Goal: Complete application form

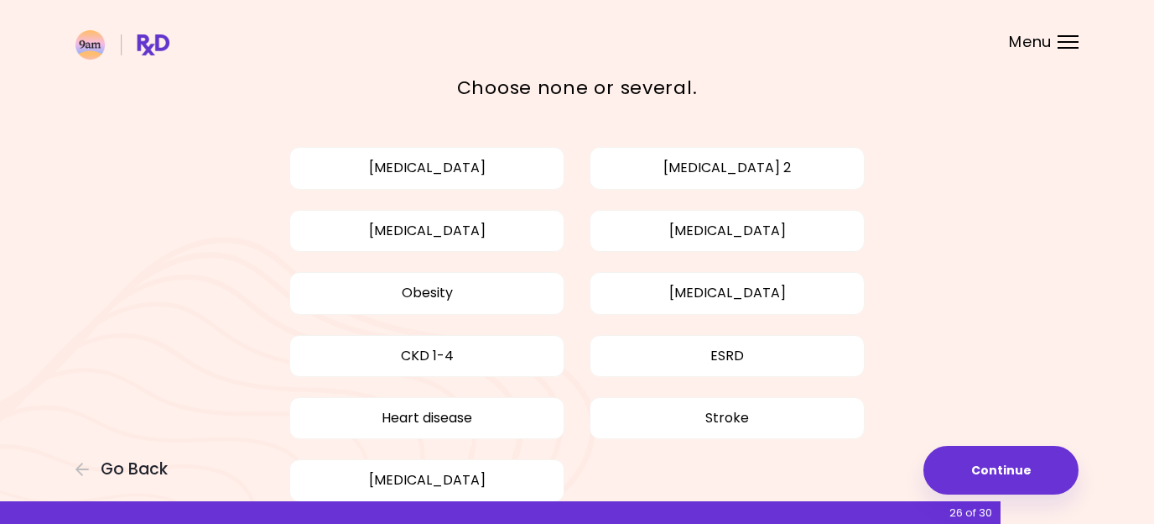
scroll to position [158, 0]
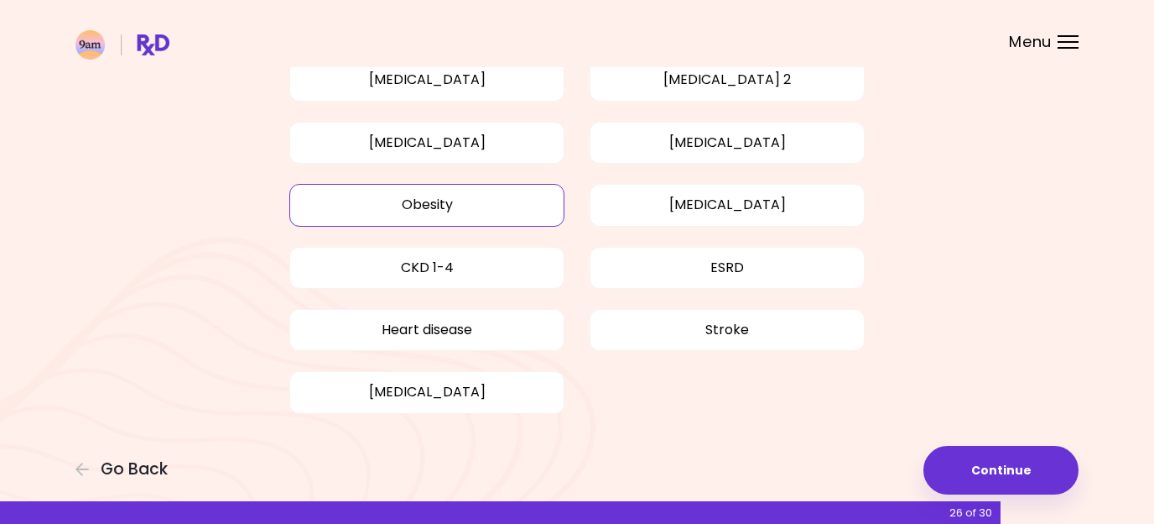
click at [492, 200] on button "Obesity" at bounding box center [426, 205] width 275 height 42
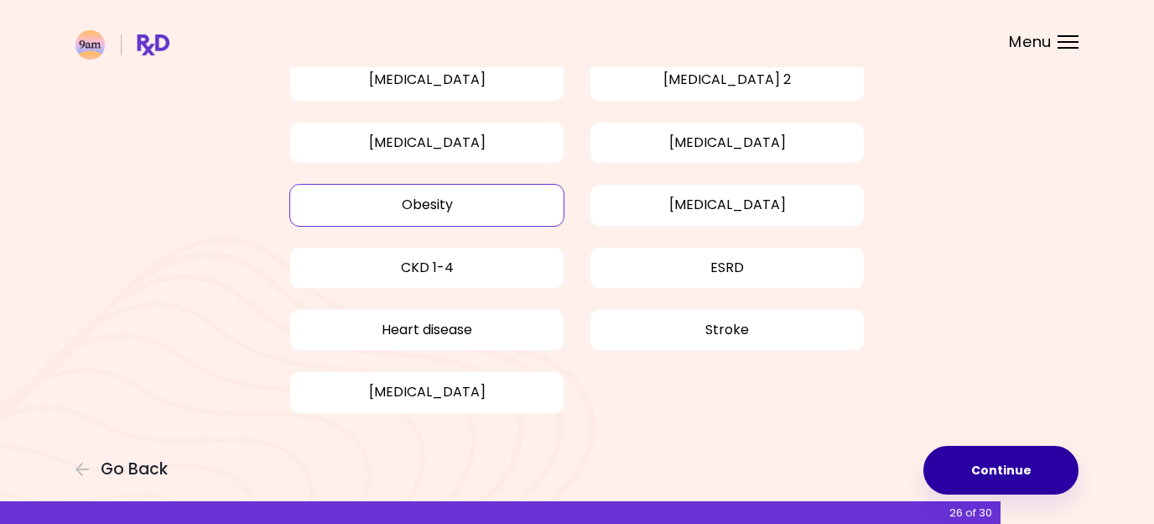
click at [1009, 465] on button "Continue" at bounding box center [1001, 470] width 155 height 49
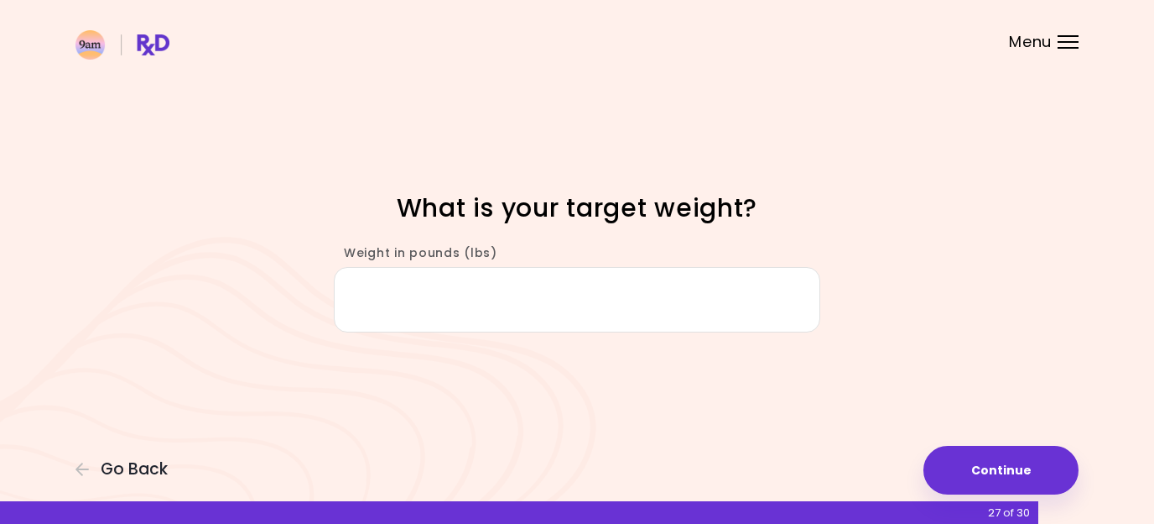
click at [700, 312] on input "Weight in pounds (lbs)" at bounding box center [577, 299] width 487 height 65
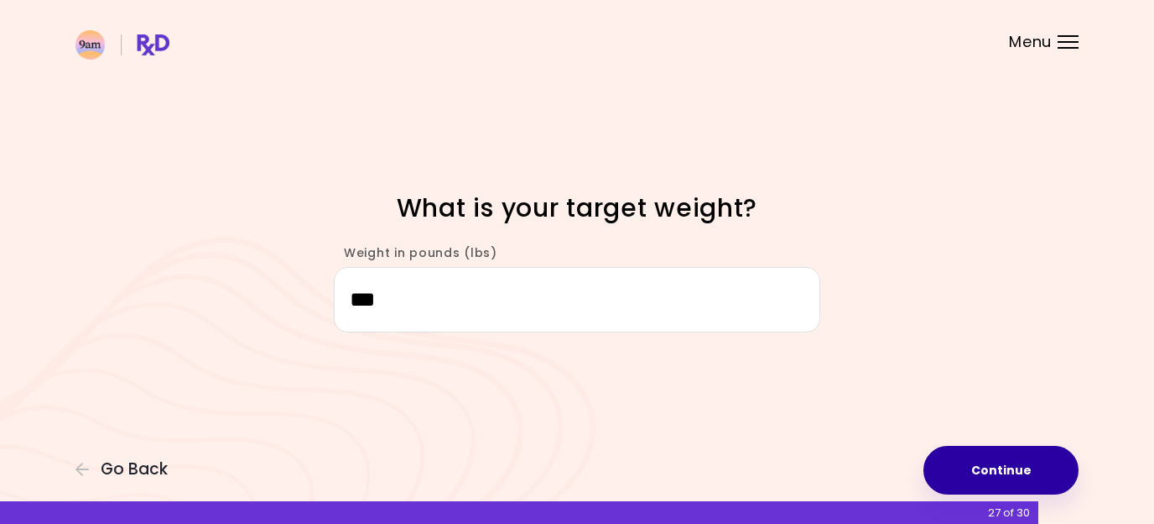
type input "***"
click at [974, 470] on button "Continue" at bounding box center [1001, 470] width 155 height 49
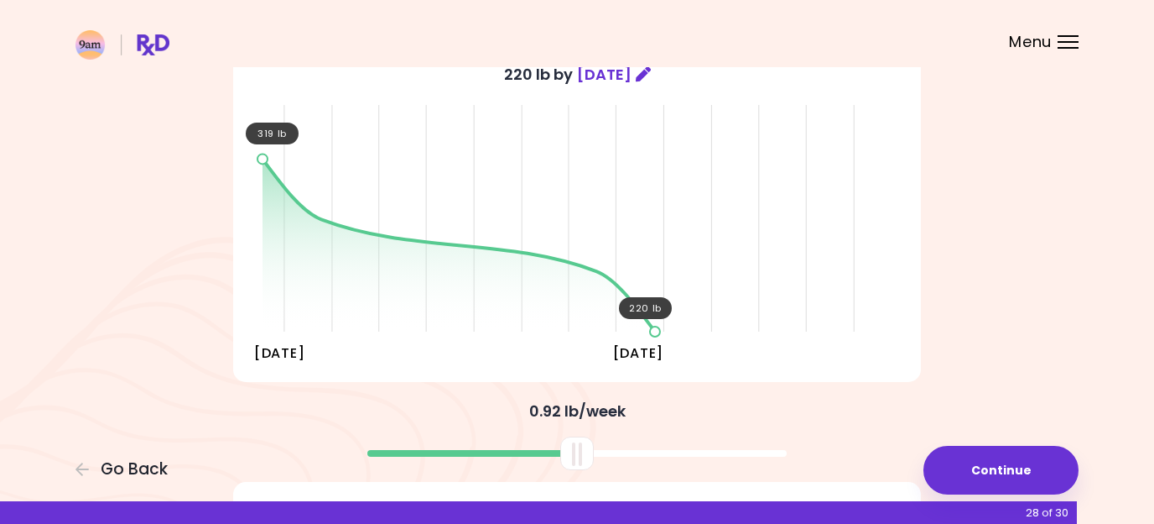
scroll to position [165, 0]
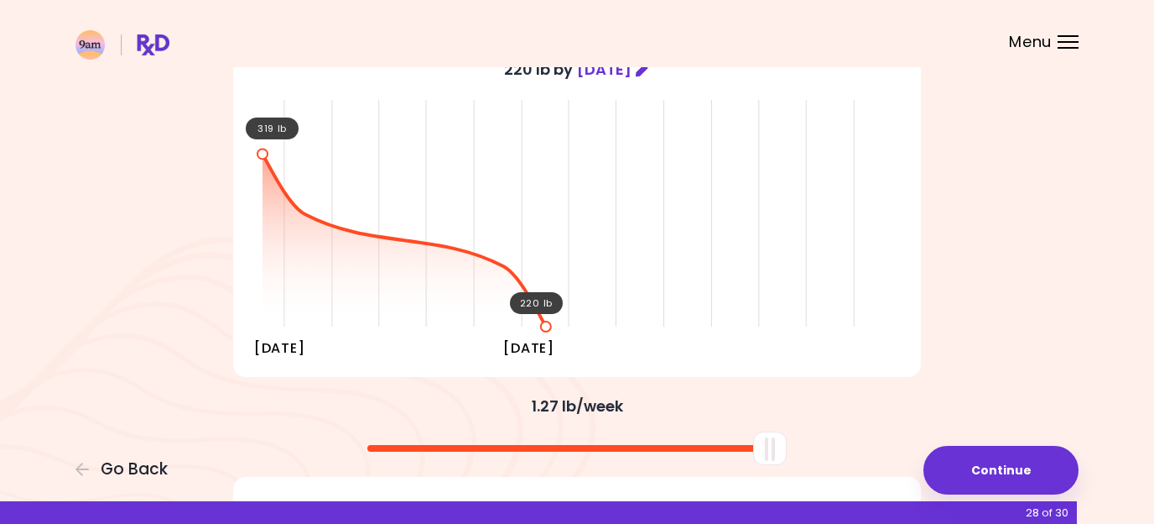
drag, startPoint x: 565, startPoint y: 459, endPoint x: 842, endPoint y: 432, distance: 279.0
click at [842, 432] on div at bounding box center [577, 442] width 705 height 44
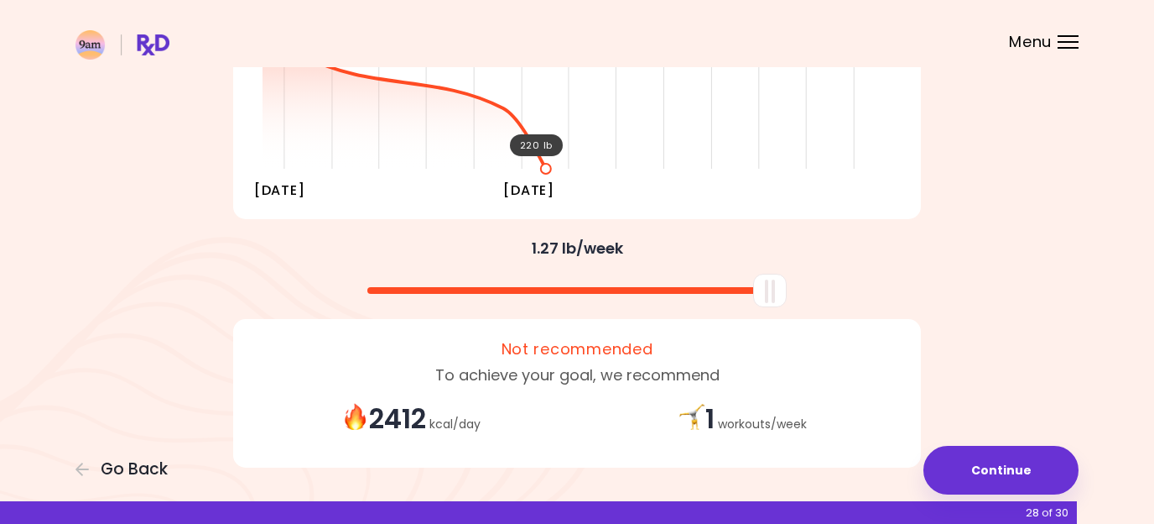
scroll to position [330, 0]
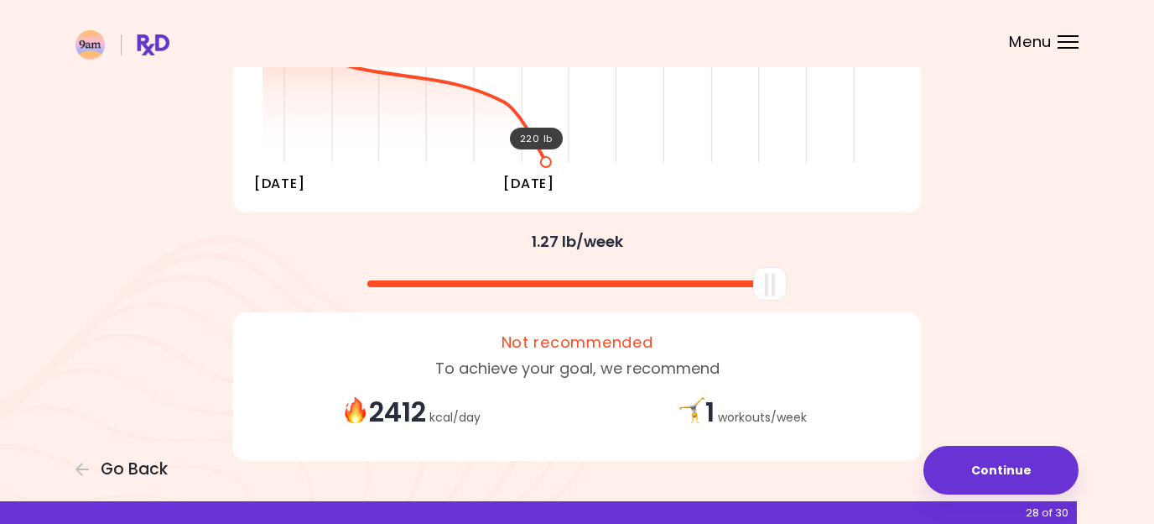
drag, startPoint x: 777, startPoint y: 300, endPoint x: 873, endPoint y: 270, distance: 100.1
click at [872, 270] on div at bounding box center [577, 277] width 705 height 44
drag, startPoint x: 761, startPoint y: 278, endPoint x: 931, endPoint y: 299, distance: 171.6
click at [928, 299] on div at bounding box center [577, 277] width 705 height 44
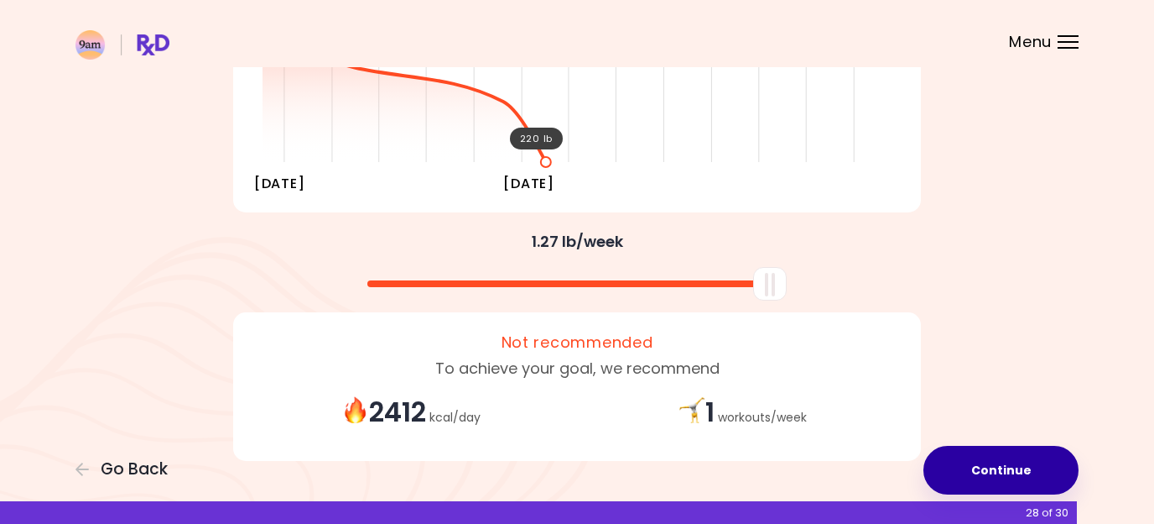
click at [1007, 460] on button "Continue" at bounding box center [1001, 470] width 155 height 49
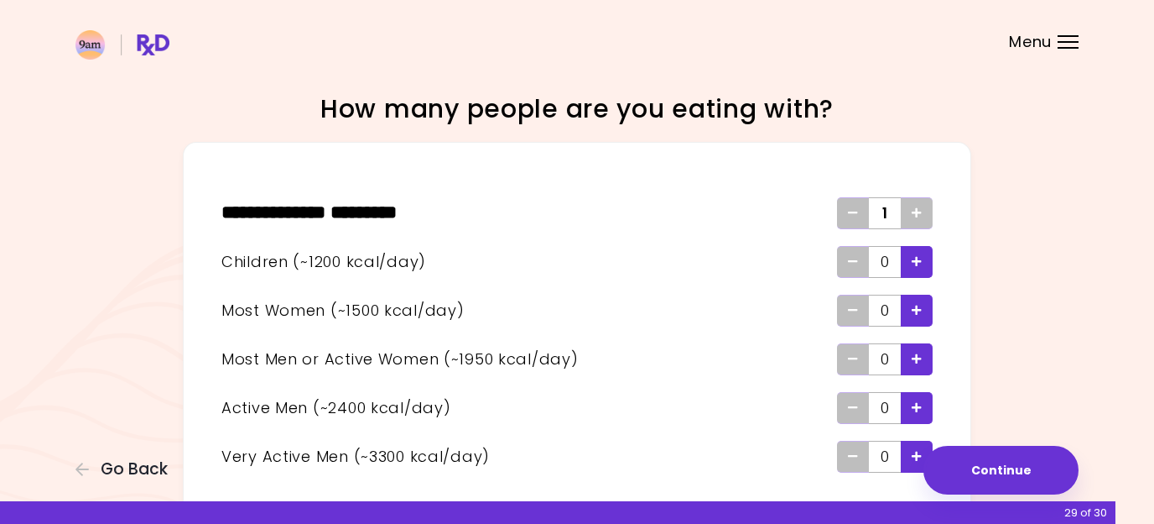
scroll to position [96, 0]
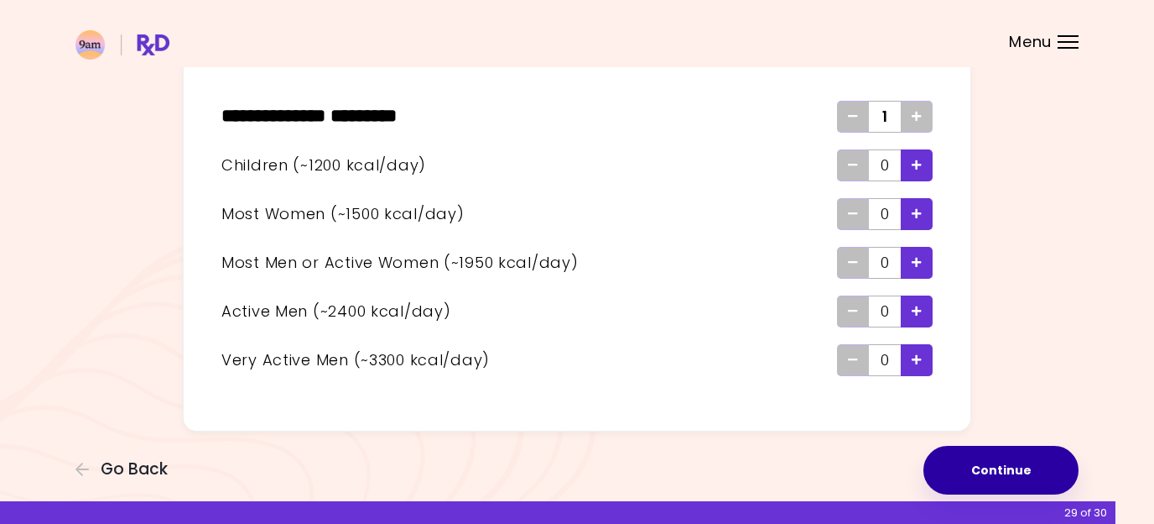
click at [993, 482] on button "Continue" at bounding box center [1001, 470] width 155 height 49
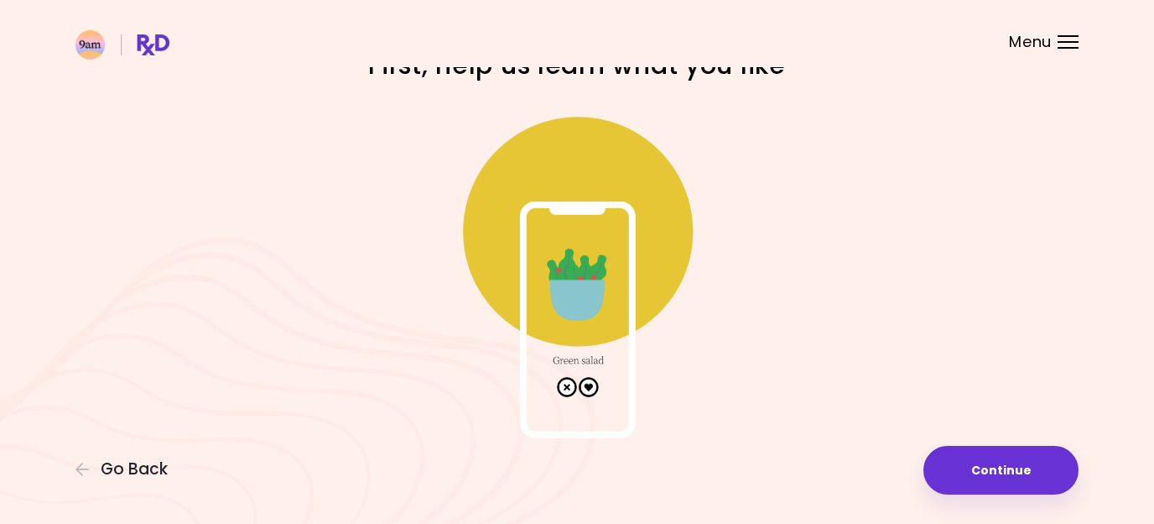
scroll to position [59, 0]
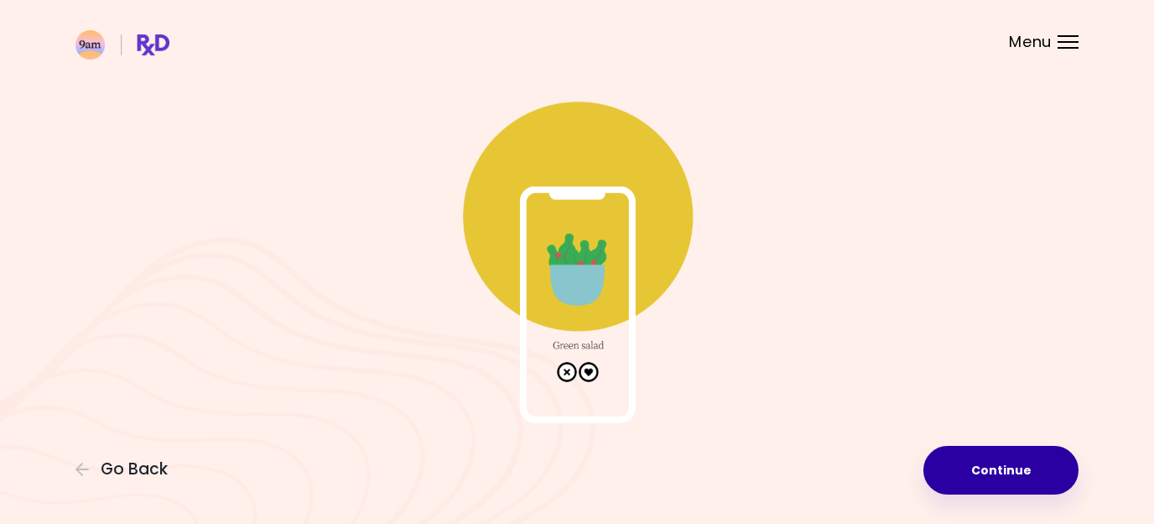
click at [993, 480] on button "Continue" at bounding box center [1001, 470] width 155 height 49
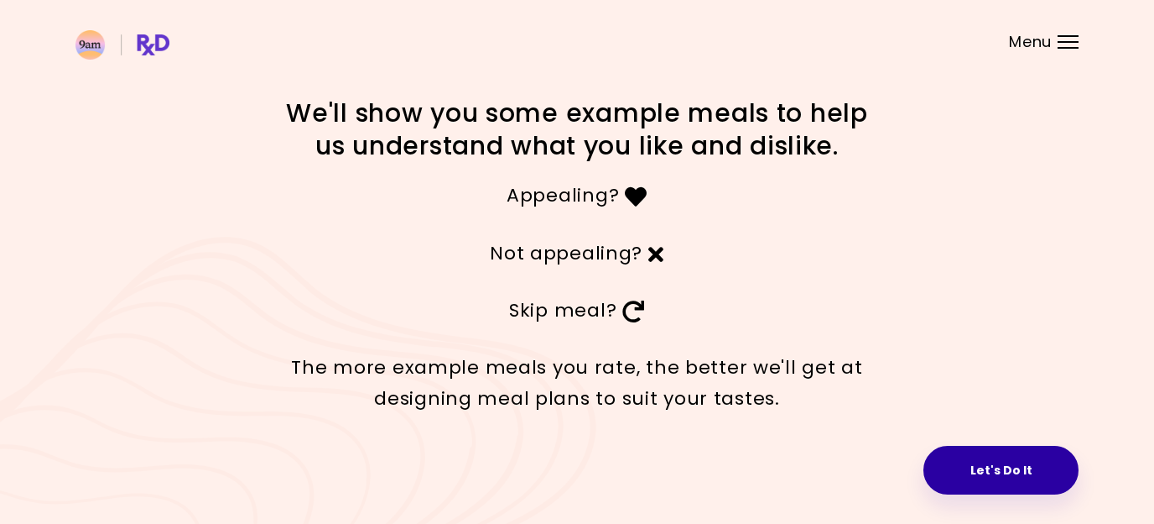
click at [1049, 481] on button "Let's Do It" at bounding box center [1001, 470] width 155 height 49
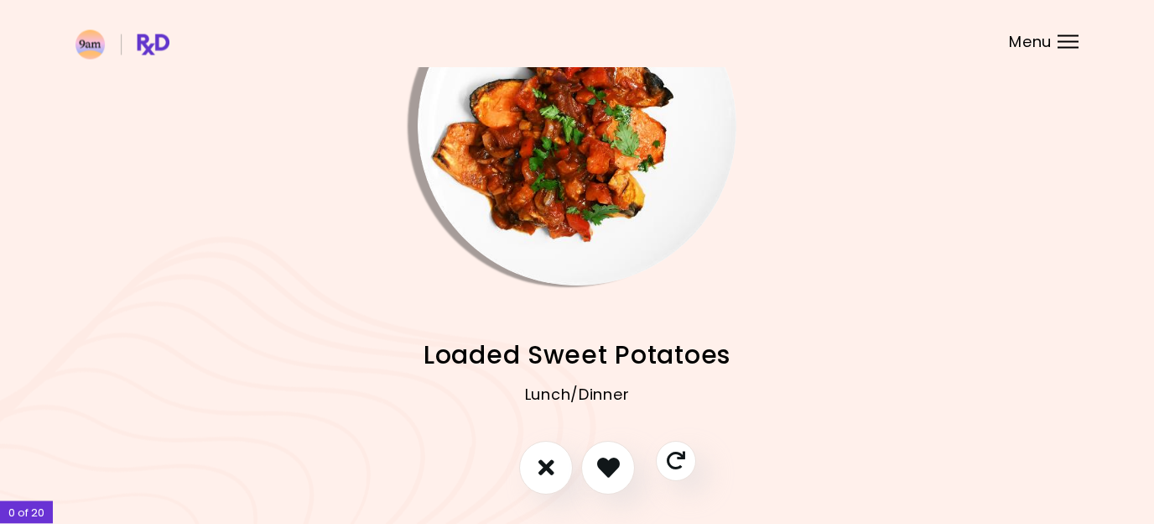
scroll to position [122, 0]
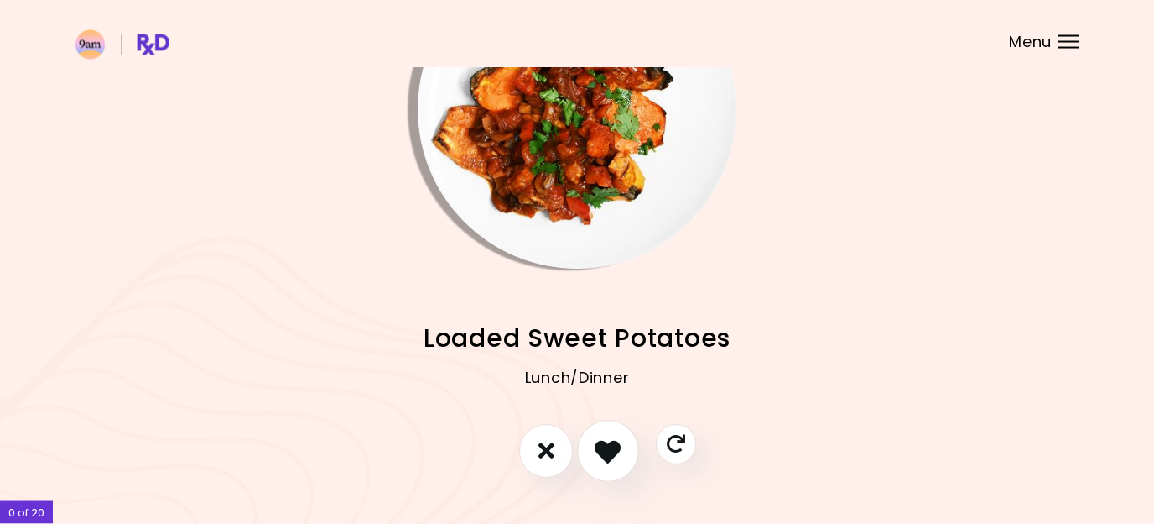
click at [606, 455] on icon "I like this recipe" at bounding box center [608, 450] width 26 height 26
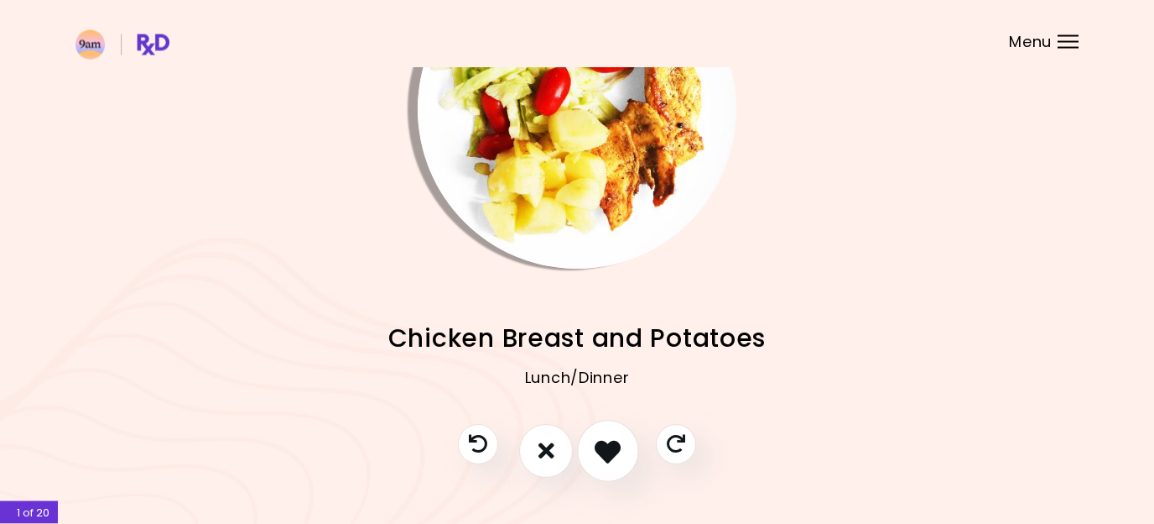
click at [606, 455] on icon "I like this recipe" at bounding box center [608, 450] width 26 height 26
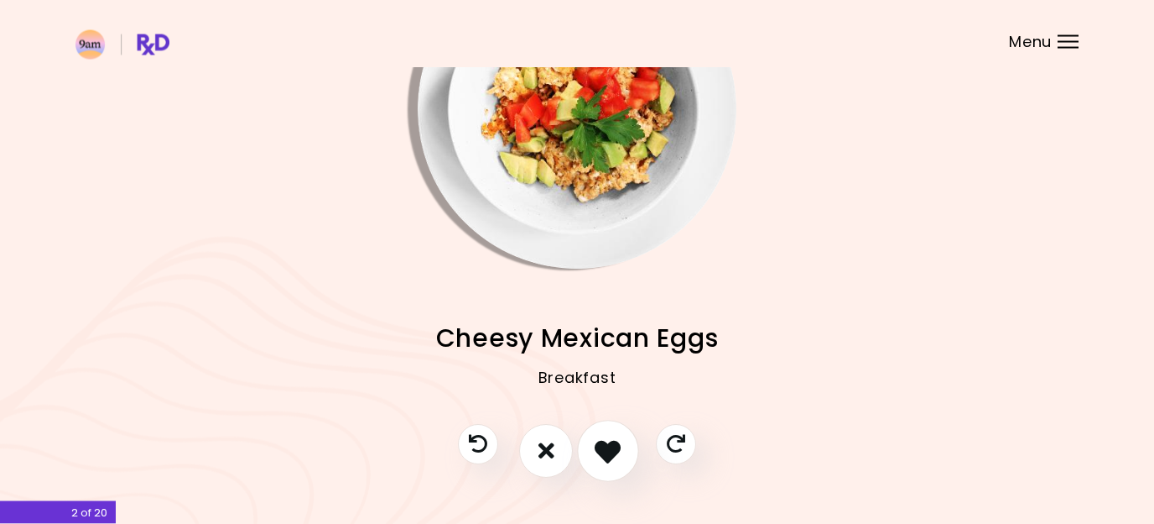
click at [606, 455] on icon "I like this recipe" at bounding box center [608, 450] width 26 height 26
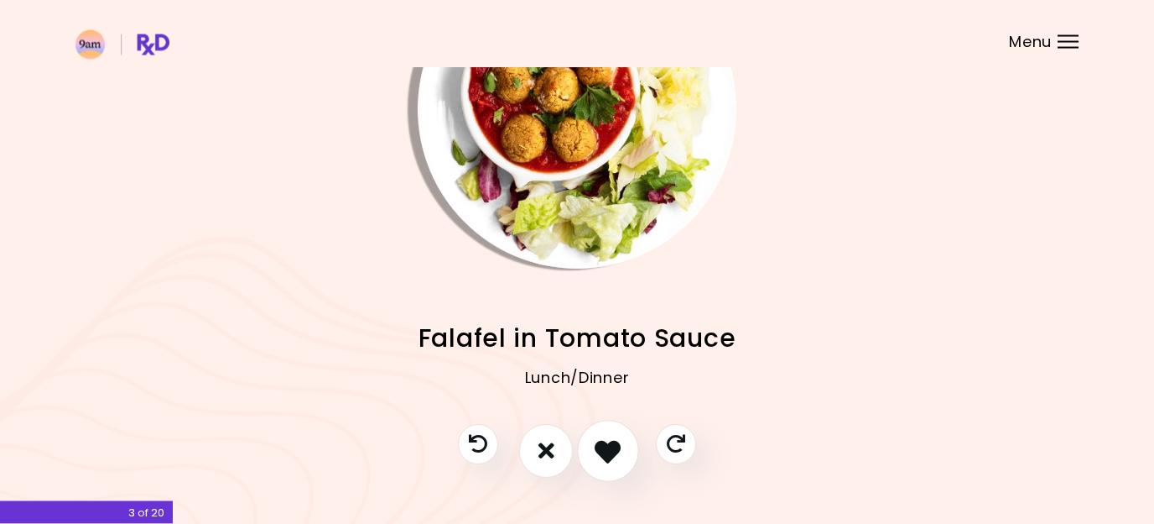
click at [606, 455] on icon "I like this recipe" at bounding box center [608, 450] width 26 height 26
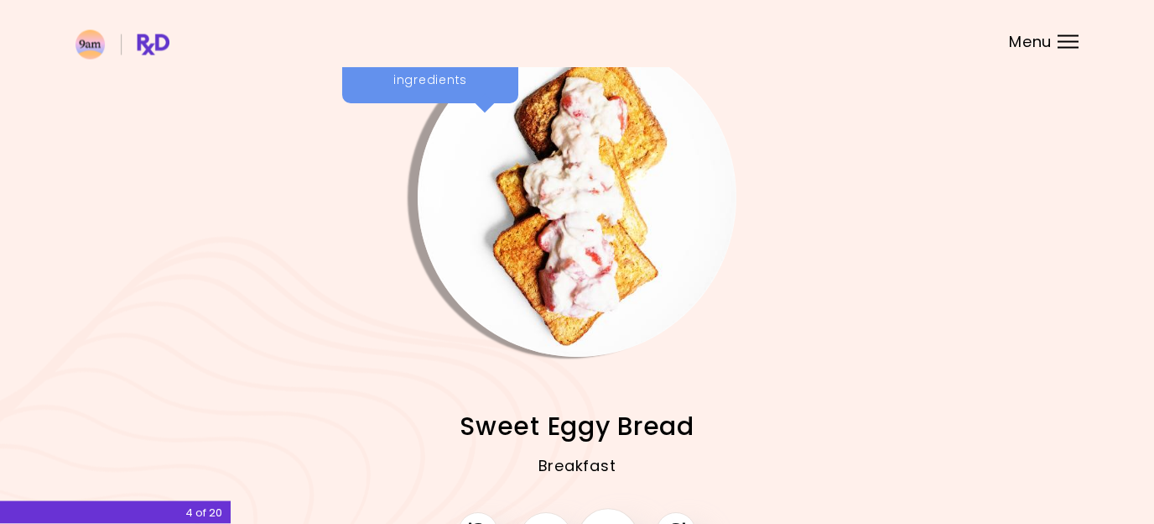
scroll to position [0, 0]
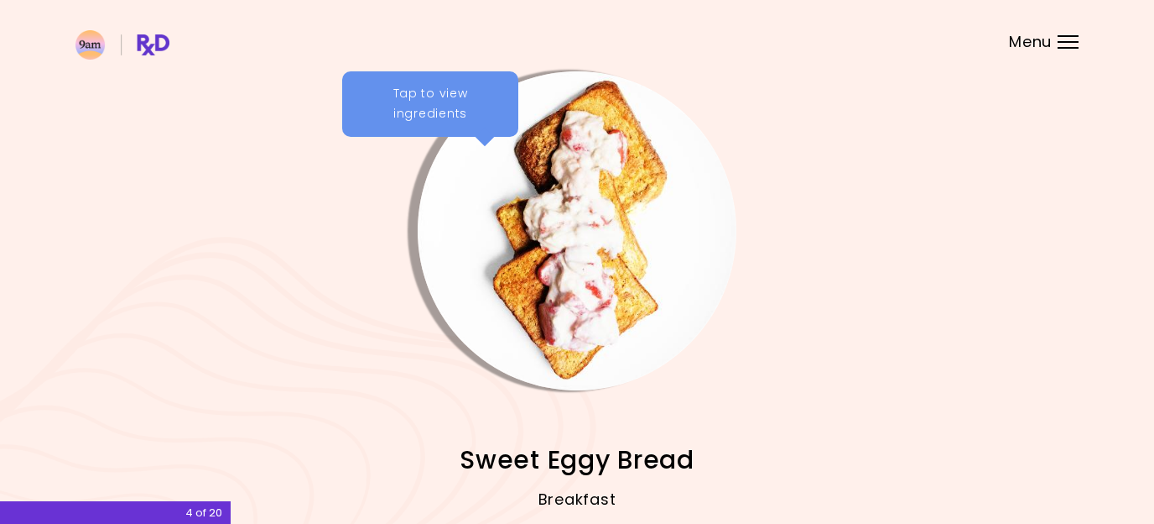
click at [498, 164] on img "Info - Sweet Eggy Bread" at bounding box center [577, 230] width 319 height 319
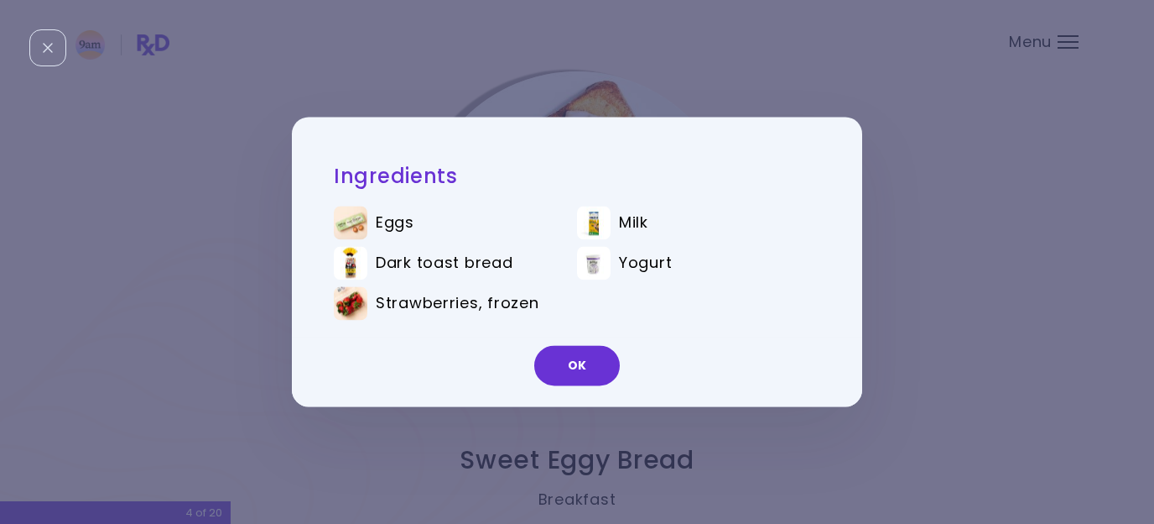
click at [941, 258] on div "Ingredients Eggs Milk Dark toast bread Yogurt Strawberries, frozen OK" at bounding box center [577, 262] width 1154 height 524
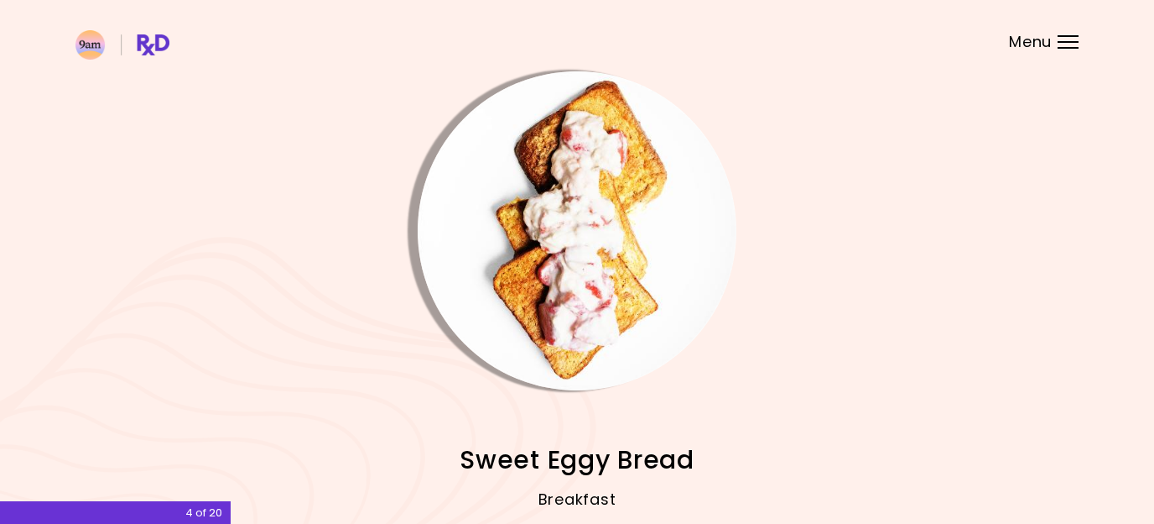
click at [601, 258] on img "Info - Sweet Eggy Bread" at bounding box center [577, 230] width 319 height 319
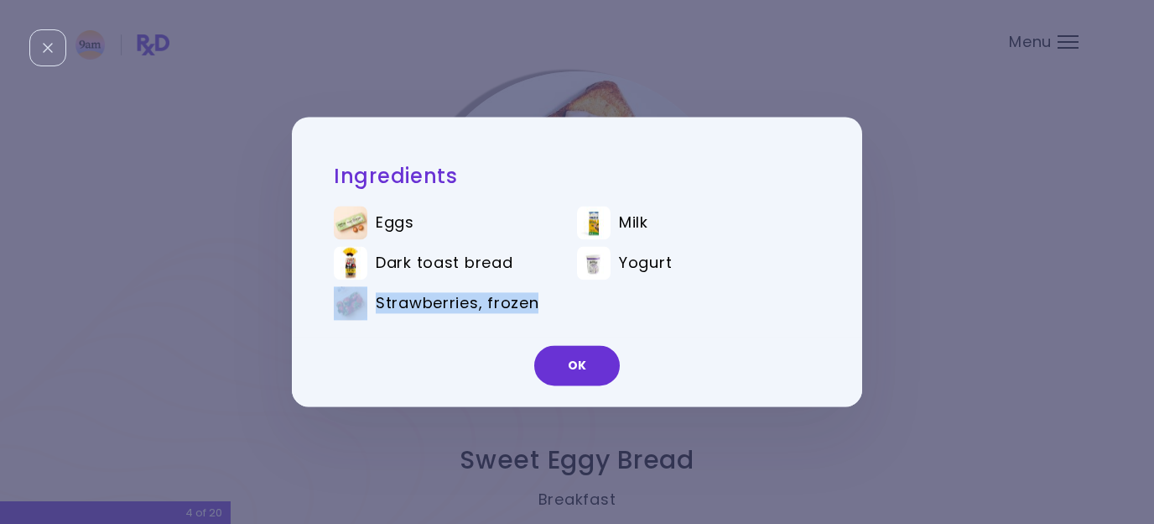
click at [859, 287] on div "Ingredients Eggs Milk Dark toast bread Yogurt Strawberries, frozen OK" at bounding box center [577, 261] width 571 height 289
click at [930, 275] on div "Ingredients Eggs Milk Dark toast bread Yogurt Strawberries, frozen OK" at bounding box center [577, 262] width 1154 height 524
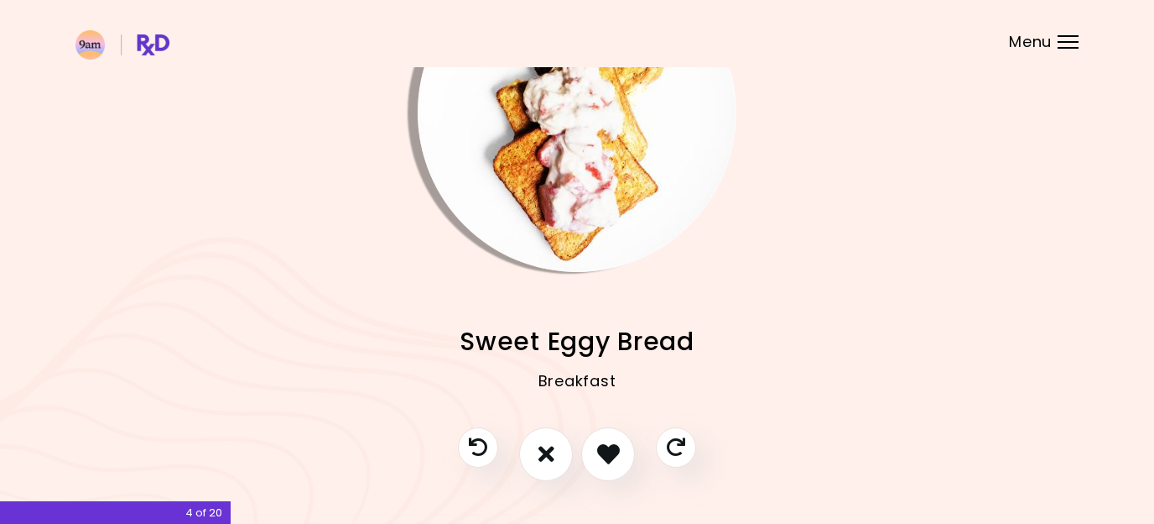
scroll to position [164, 0]
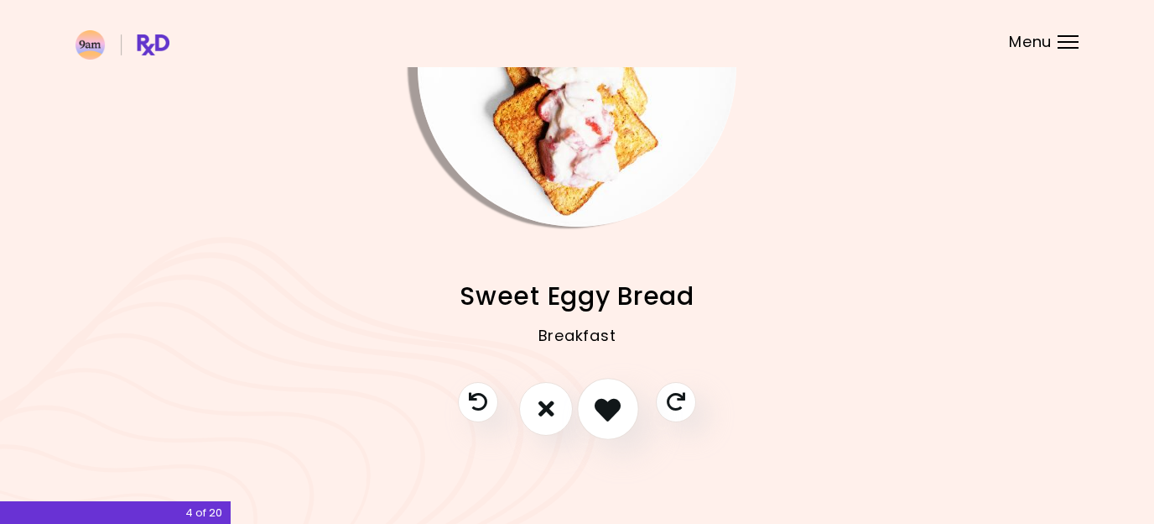
click at [602, 409] on icon "I like this recipe" at bounding box center [608, 408] width 26 height 26
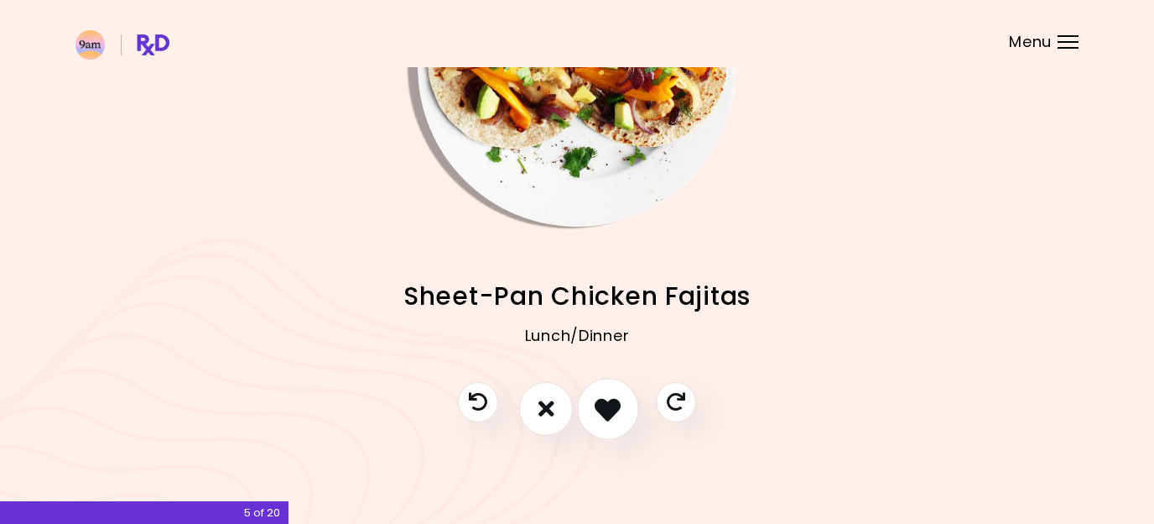
click at [602, 409] on icon "I like this recipe" at bounding box center [608, 408] width 26 height 26
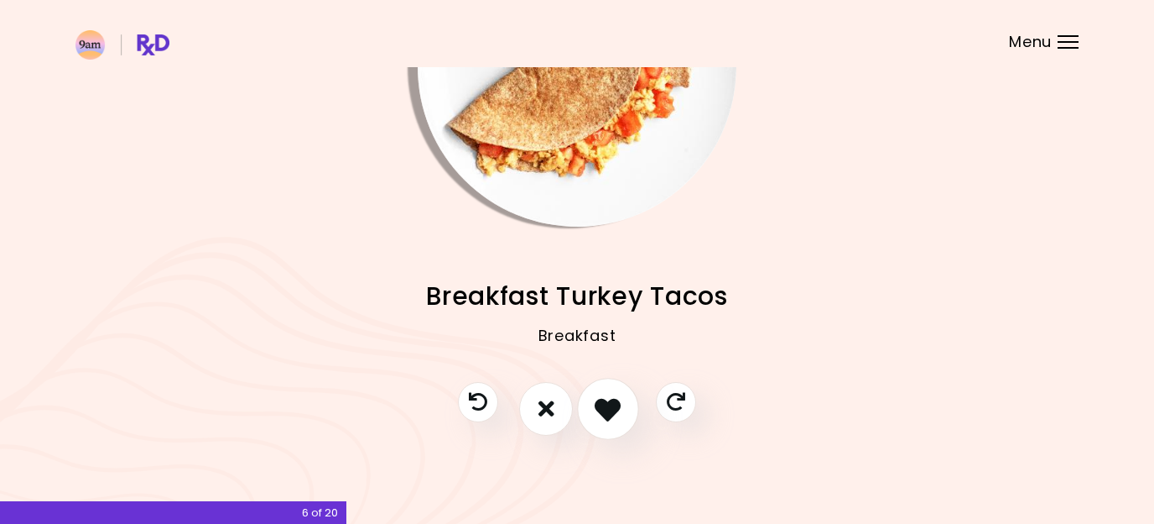
click at [607, 409] on icon "I like this recipe" at bounding box center [608, 408] width 26 height 26
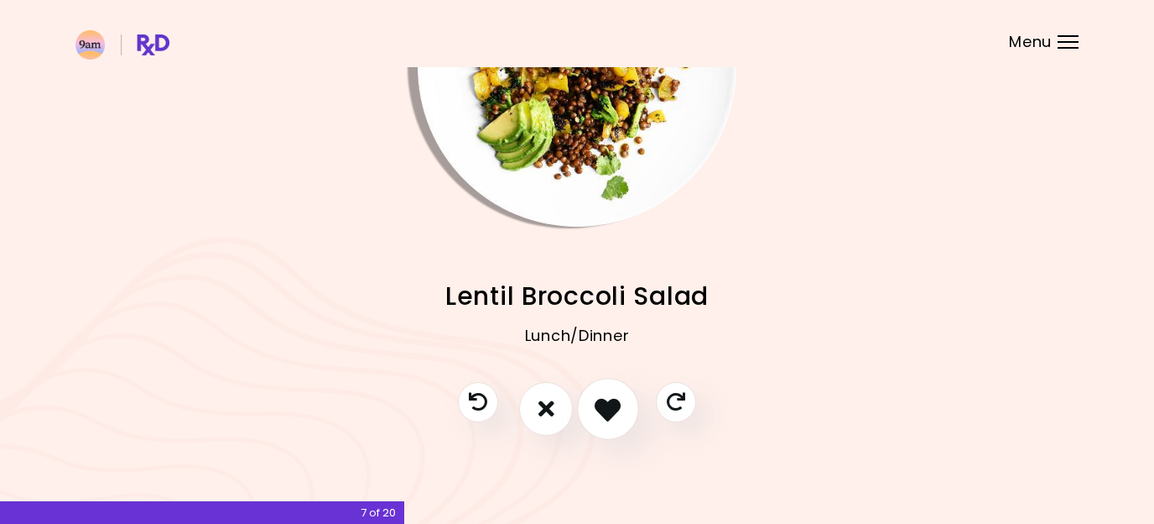
click at [617, 411] on icon "I like this recipe" at bounding box center [608, 408] width 26 height 26
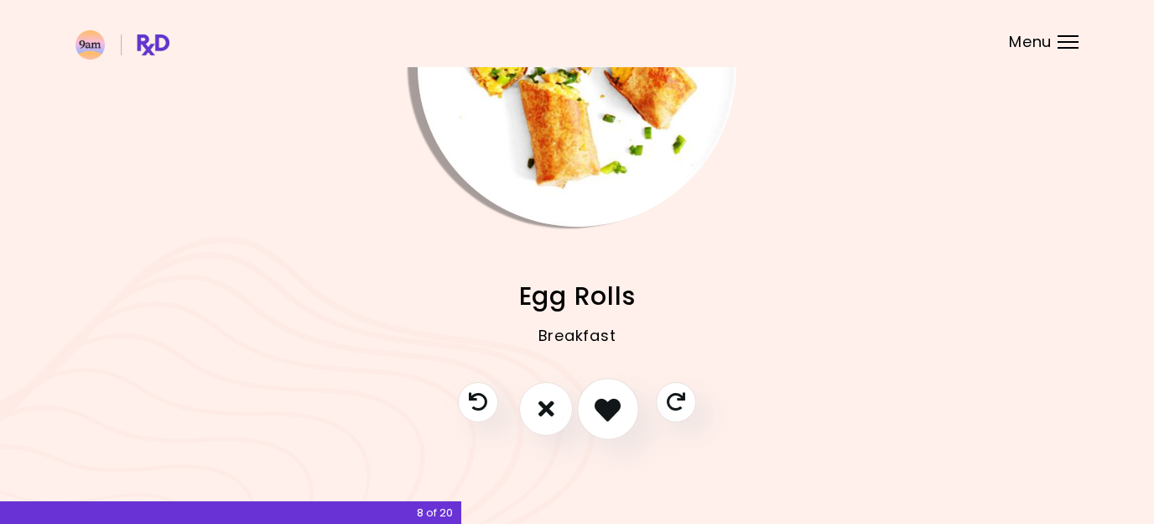
click at [617, 411] on icon "I like this recipe" at bounding box center [608, 408] width 26 height 26
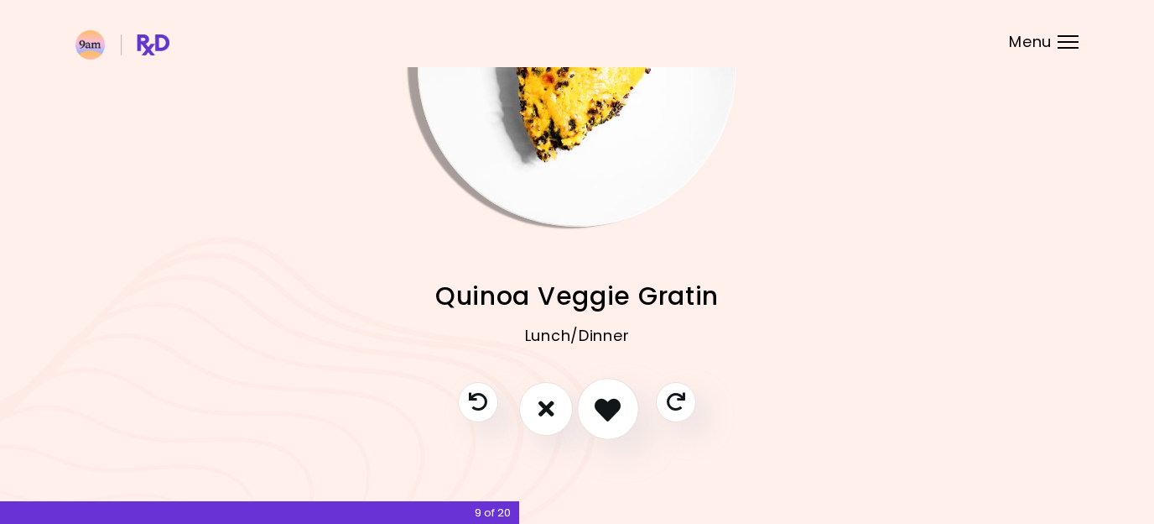
click at [617, 411] on icon "I like this recipe" at bounding box center [608, 408] width 26 height 26
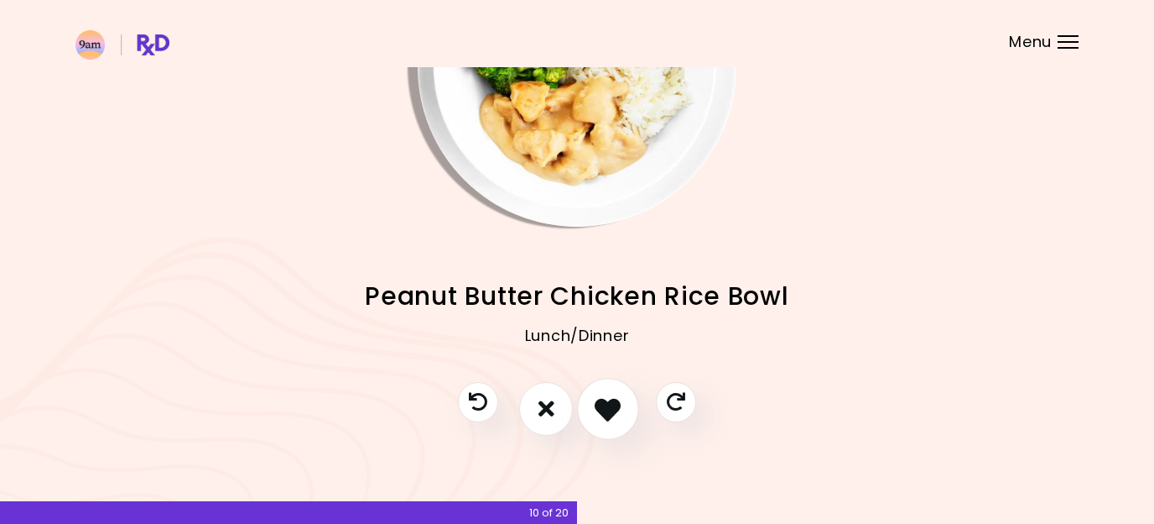
click at [617, 411] on icon "I like this recipe" at bounding box center [608, 408] width 26 height 26
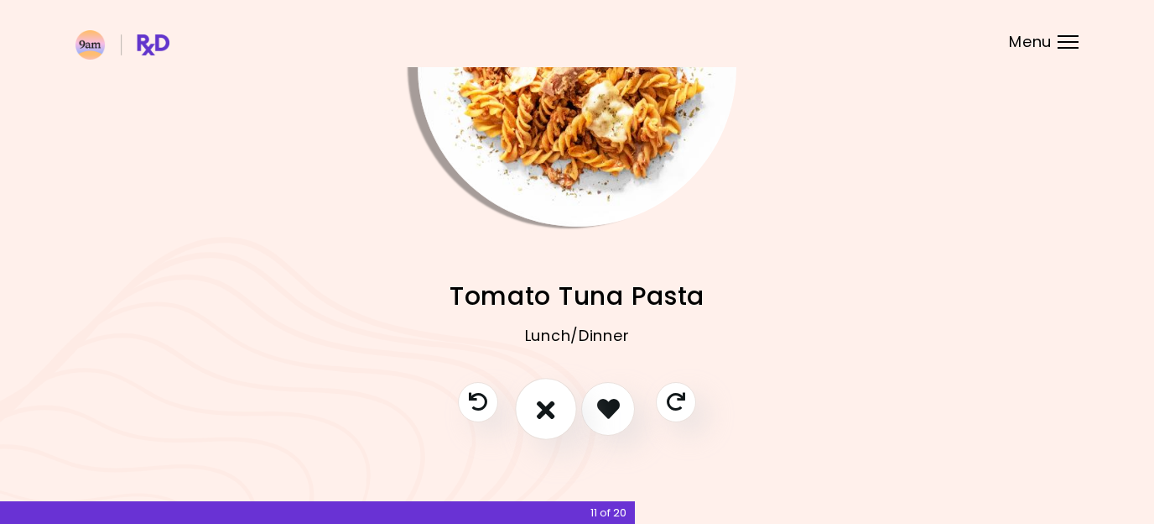
click at [553, 413] on icon "I don't like this recipe" at bounding box center [546, 408] width 18 height 26
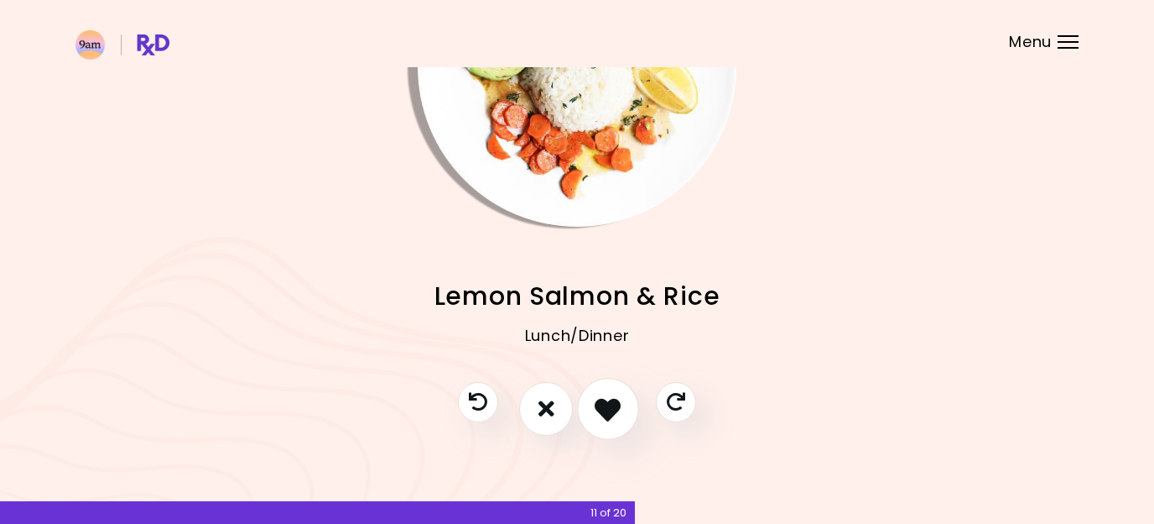
click at [602, 414] on icon "I like this recipe" at bounding box center [608, 408] width 26 height 26
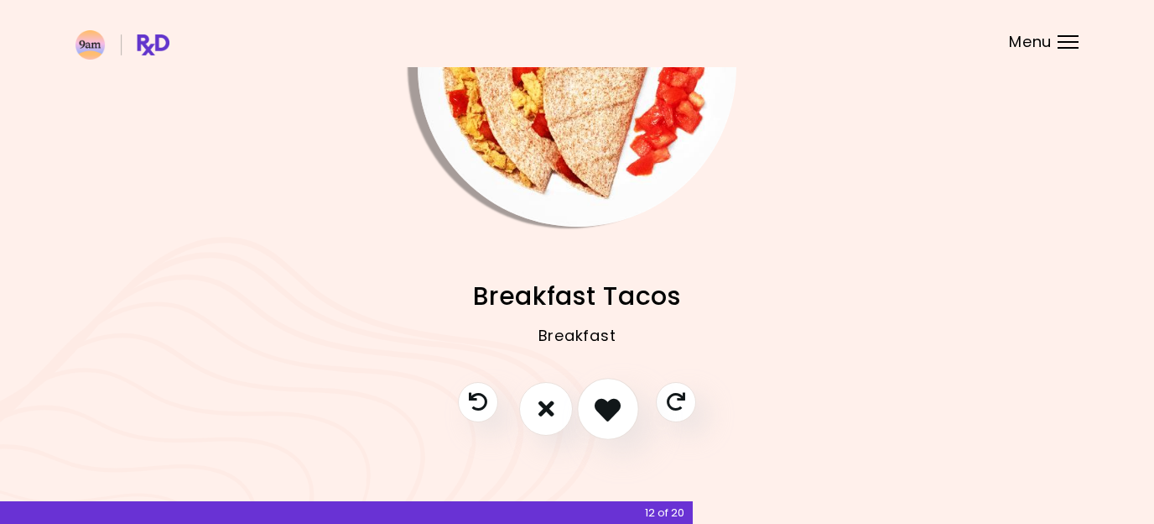
click at [602, 414] on icon "I like this recipe" at bounding box center [608, 408] width 26 height 26
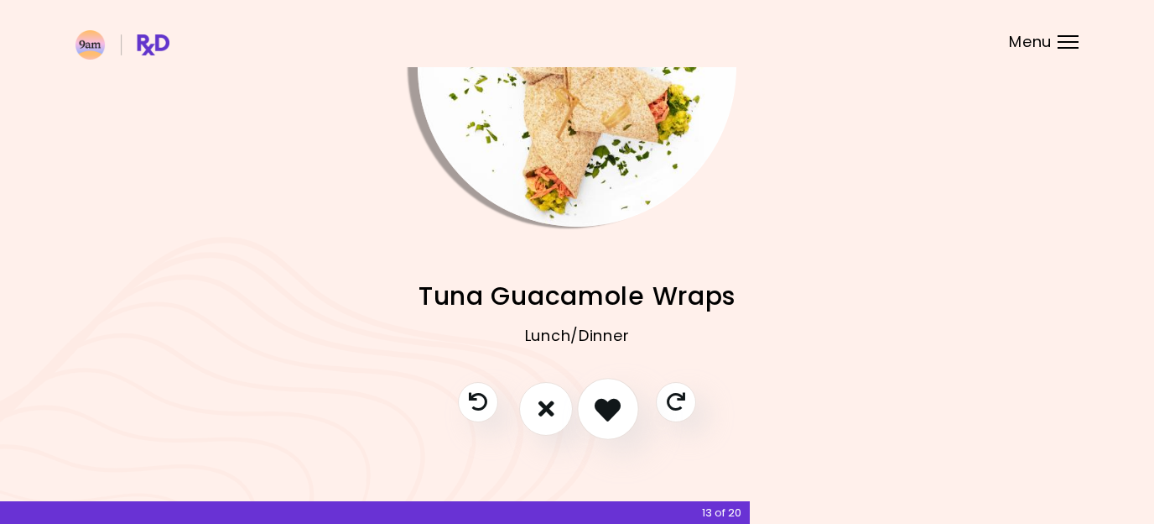
click at [602, 414] on icon "I like this recipe" at bounding box center [608, 408] width 26 height 26
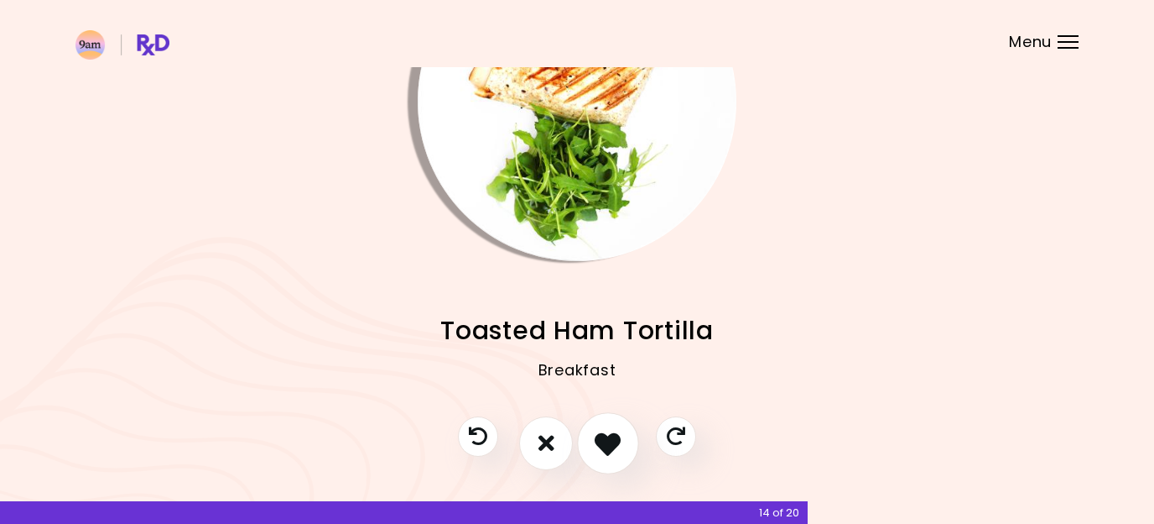
scroll to position [130, 0]
click at [607, 443] on icon "I like this recipe" at bounding box center [608, 442] width 26 height 26
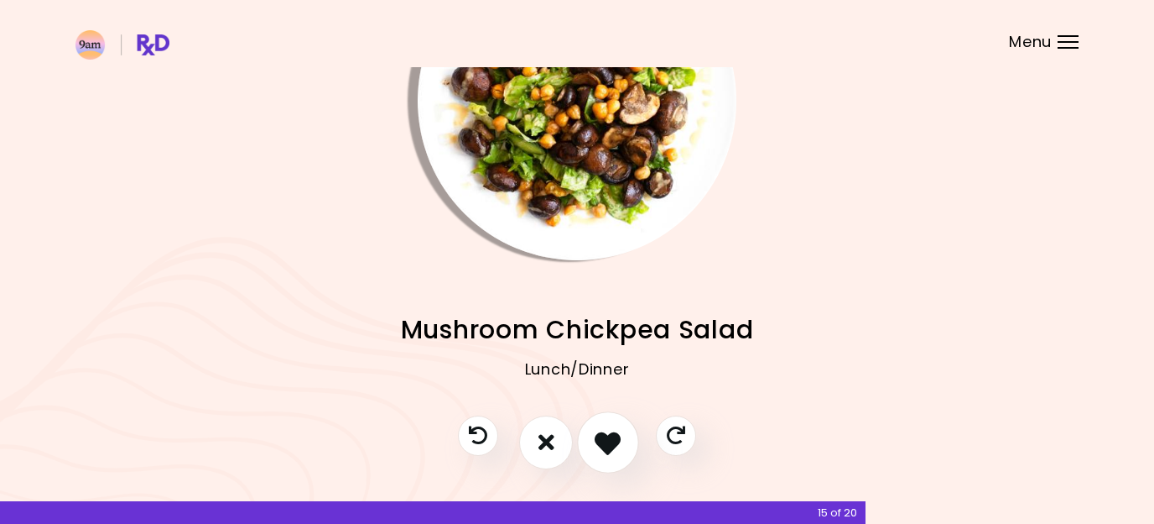
click at [607, 443] on icon "I like this recipe" at bounding box center [608, 442] width 26 height 26
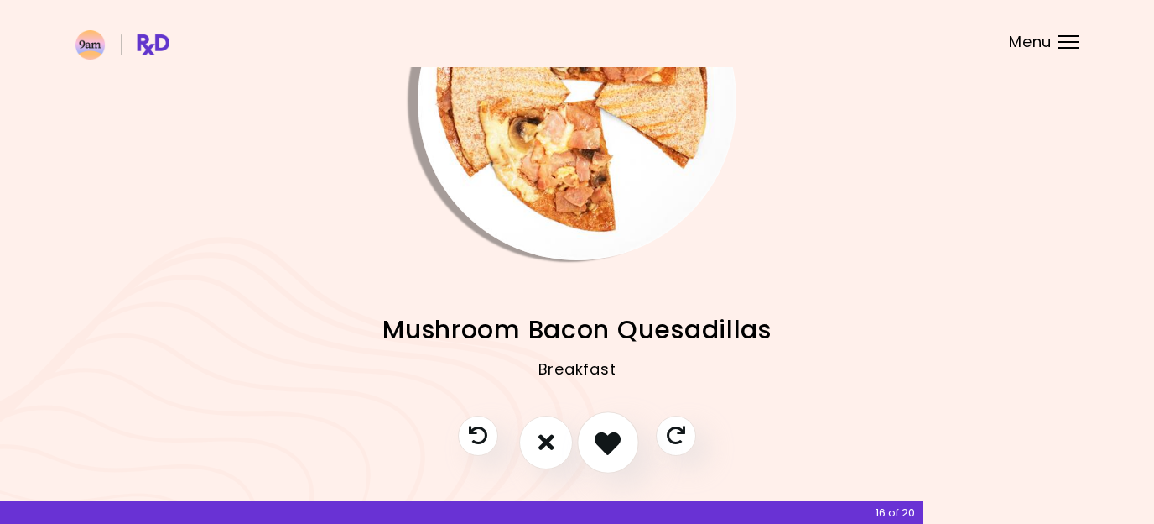
click at [607, 443] on icon "I like this recipe" at bounding box center [608, 442] width 26 height 26
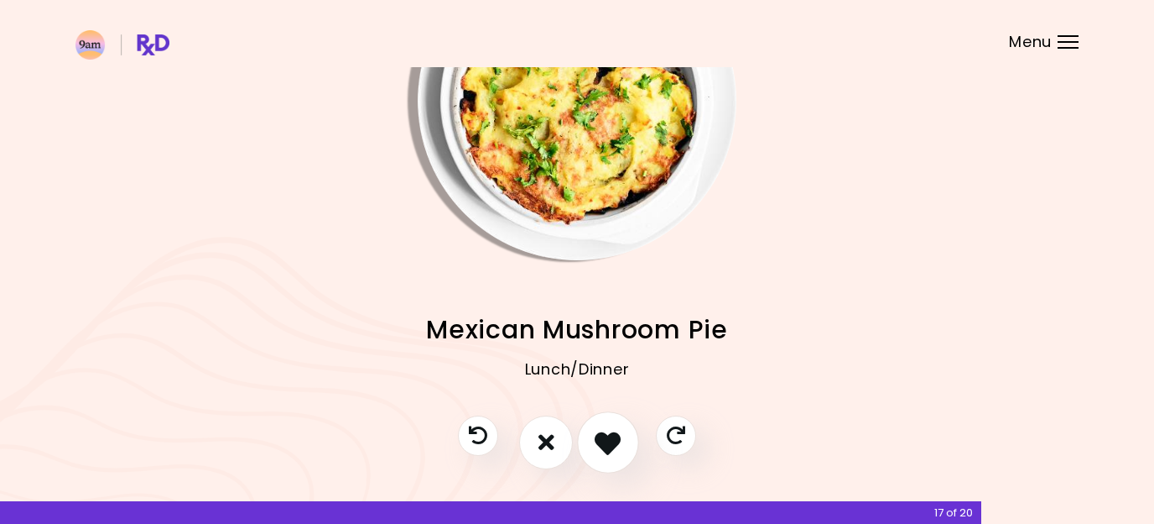
click at [607, 443] on icon "I like this recipe" at bounding box center [608, 442] width 26 height 26
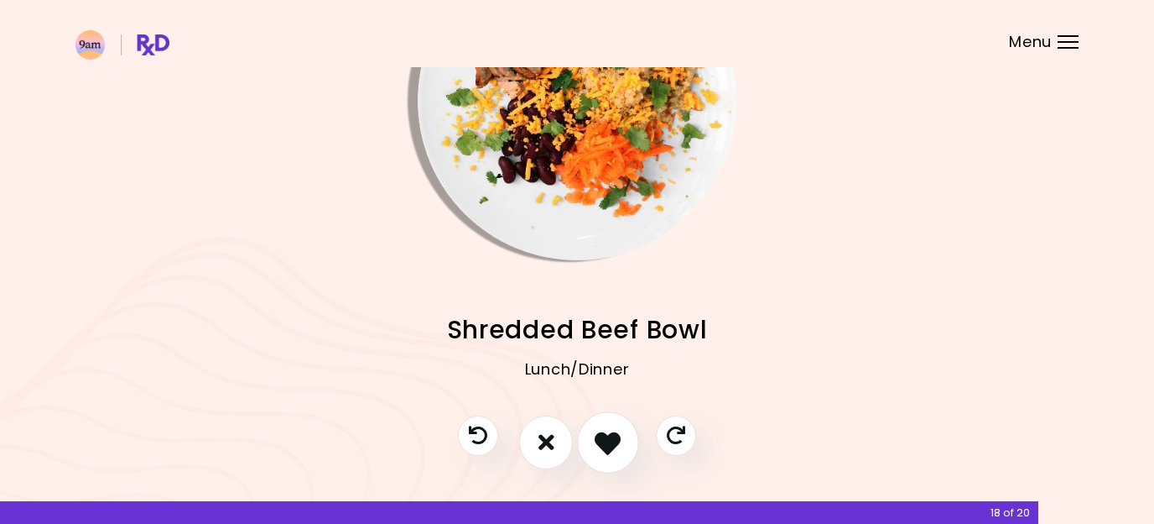
click at [607, 443] on icon "I like this recipe" at bounding box center [608, 442] width 26 height 26
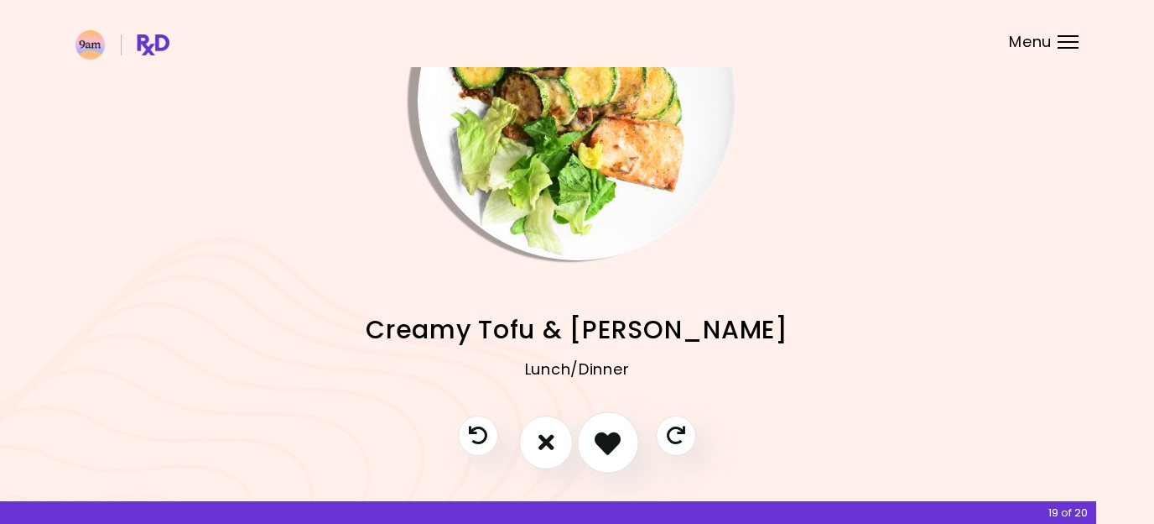
click at [607, 443] on icon "I like this recipe" at bounding box center [608, 442] width 26 height 26
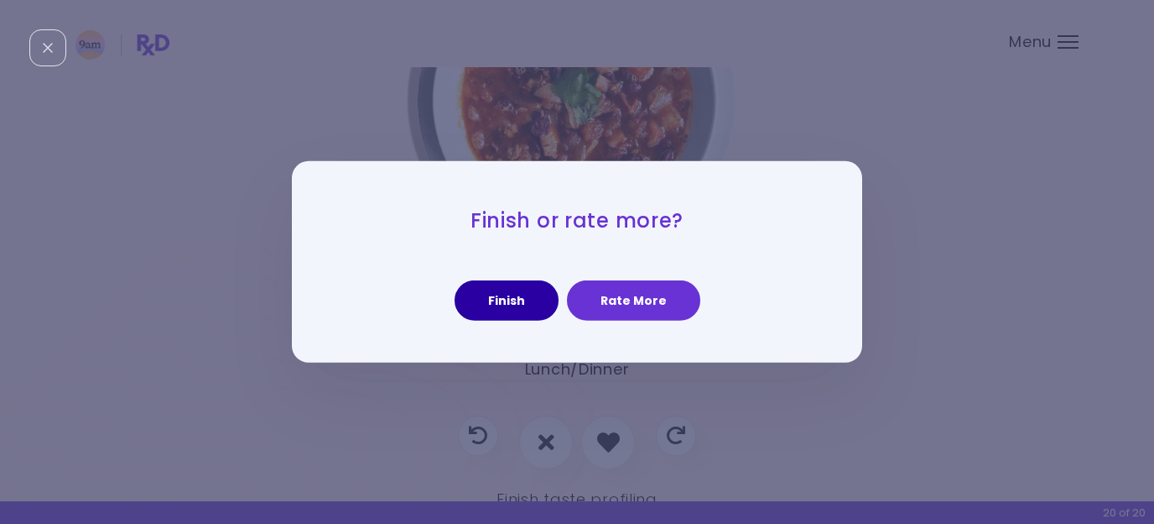
click at [522, 297] on button "Finish" at bounding box center [507, 300] width 104 height 40
